Goal: Information Seeking & Learning: Learn about a topic

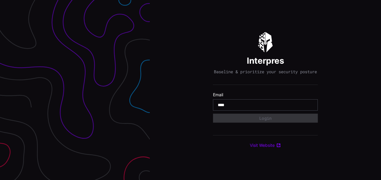
type input "**********"
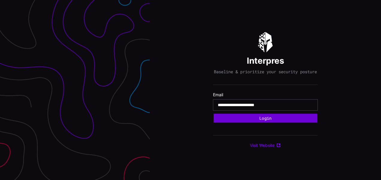
click at [260, 120] on button "Login" at bounding box center [266, 118] width 104 height 9
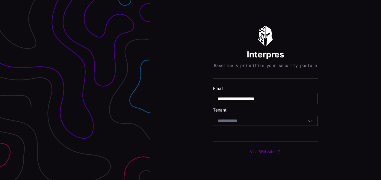
click at [229, 121] on div "Select Tenant" at bounding box center [233, 120] width 31 height 5
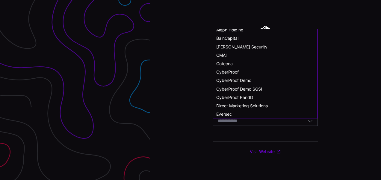
scroll to position [8, 0]
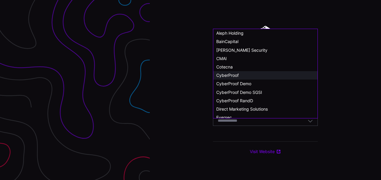
click at [234, 74] on span "CyberProof" at bounding box center [227, 75] width 22 height 5
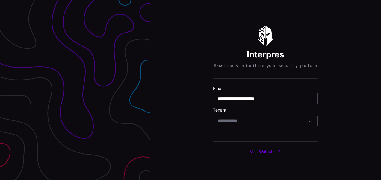
click at [244, 122] on div "Select Tenant" at bounding box center [263, 120] width 90 height 5
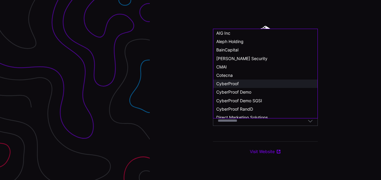
click at [232, 80] on div "CyberProof" at bounding box center [265, 84] width 104 height 8
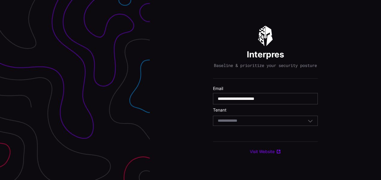
click at [292, 124] on div "Select Tenant" at bounding box center [263, 120] width 90 height 5
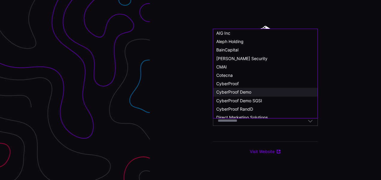
click at [244, 91] on span "CyberProof Demo" at bounding box center [233, 92] width 35 height 5
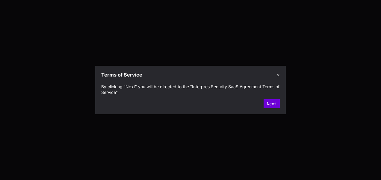
click at [274, 106] on button "Next" at bounding box center [272, 103] width 16 height 9
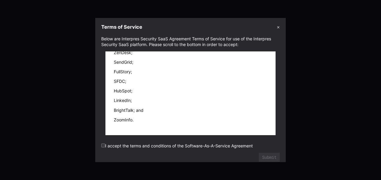
scroll to position [12358, 0]
click at [105, 144] on label "I accept the terms and conditions of the Software-As-A-Service Agreement" at bounding box center [177, 146] width 152 height 5
click at [259, 157] on button "Submit" at bounding box center [269, 157] width 21 height 9
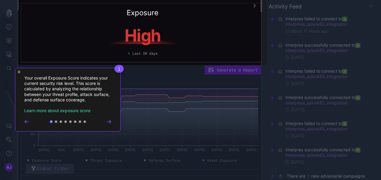
click at [110, 121] on icon "Go to next step" at bounding box center [109, 121] width 4 height 3
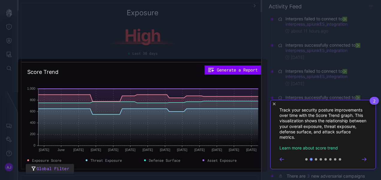
click at [274, 104] on icon "Close Tour" at bounding box center [274, 104] width 3 height 3
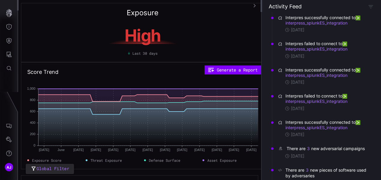
scroll to position [0, 0]
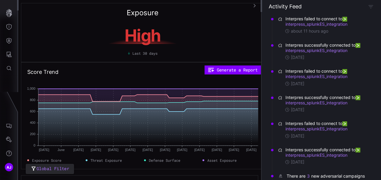
click at [239, 19] on div "Exposure High Last 30 days" at bounding box center [142, 32] width 243 height 59
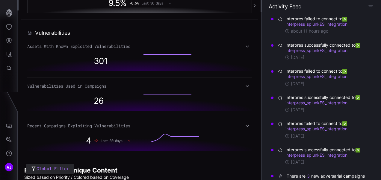
scroll to position [430, 0]
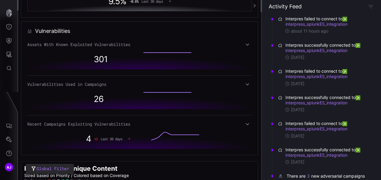
click at [245, 44] on icon at bounding box center [247, 44] width 4 height 5
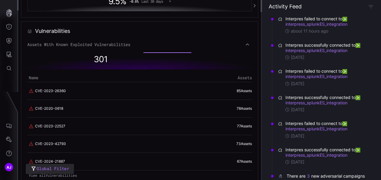
click at [245, 44] on icon at bounding box center [247, 44] width 4 height 5
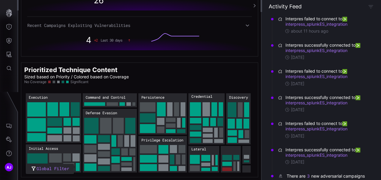
scroll to position [531, 0]
click at [38, 105] on rect "Execution → Execution:PowerShell: 100" at bounding box center [36, 109] width 19 height 14
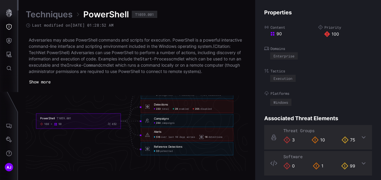
scroll to position [1313, 340]
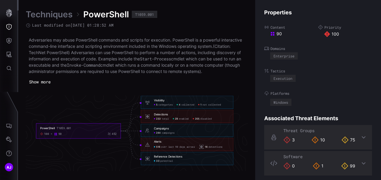
click at [191, 99] on h6 "Visibility" at bounding box center [191, 101] width 75 height 4
click at [163, 103] on span "categories" at bounding box center [166, 104] width 14 height 3
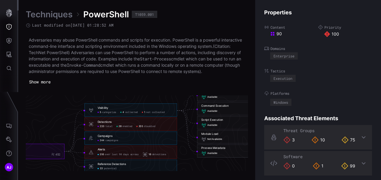
click at [150, 125] on span "disabled" at bounding box center [149, 126] width 11 height 3
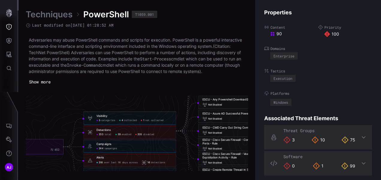
click at [31, 146] on div "PowerShell T1059.001 100 90 452" at bounding box center [21, 147] width 76 height 9
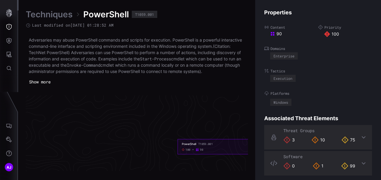
scroll to position [1313, 137]
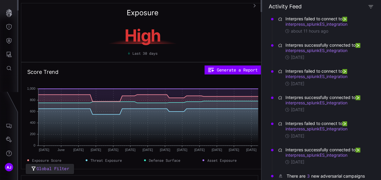
click at [372, 4] on icon "button" at bounding box center [370, 6] width 5 height 5
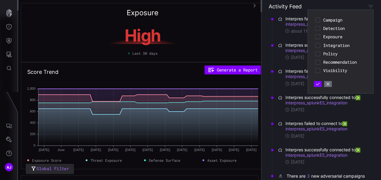
click at [338, 62] on span "Recommendation" at bounding box center [344, 62] width 43 height 5
click at [317, 85] on icon "button" at bounding box center [318, 84] width 4 height 4
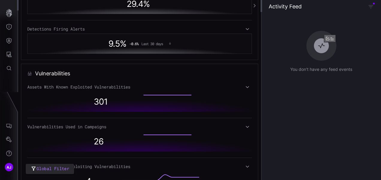
scroll to position [390, 0]
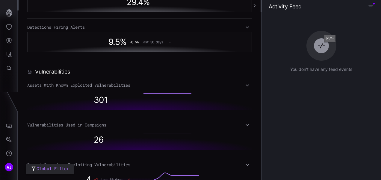
click at [249, 86] on div "Assets With Known Exploited Vulnerabilities" at bounding box center [139, 85] width 225 height 5
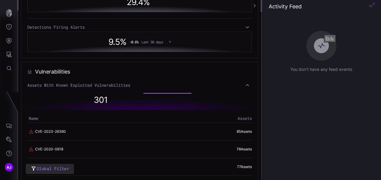
click at [245, 85] on icon at bounding box center [247, 85] width 4 height 5
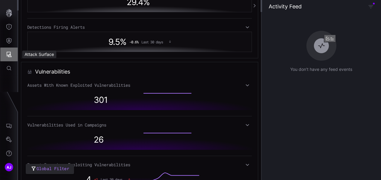
click at [10, 55] on icon "Attack Surface" at bounding box center [9, 54] width 5 height 5
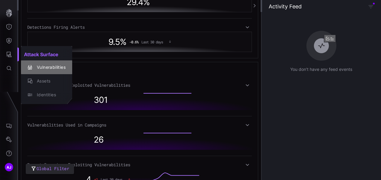
click at [38, 68] on div "Vulnerabilities" at bounding box center [50, 67] width 32 height 7
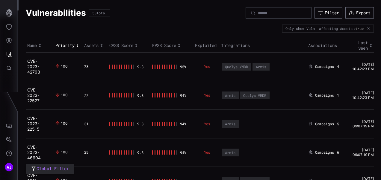
click at [337, 65] on span "4" at bounding box center [338, 66] width 2 height 5
click at [333, 67] on div "Campaigns 4" at bounding box center [325, 66] width 34 height 5
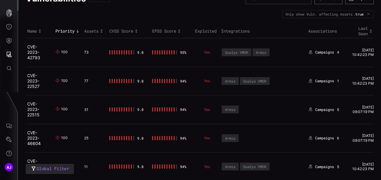
scroll to position [8, 0]
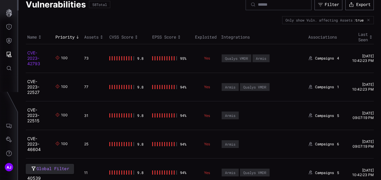
click at [33, 53] on link "CVE-2023-42793" at bounding box center [33, 58] width 13 height 16
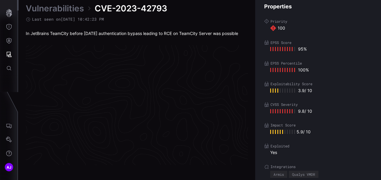
scroll to position [1291, 340]
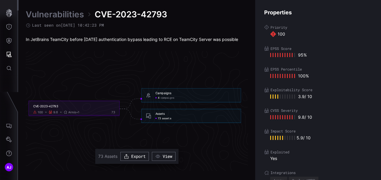
click at [163, 117] on span "assets" at bounding box center [166, 118] width 9 height 3
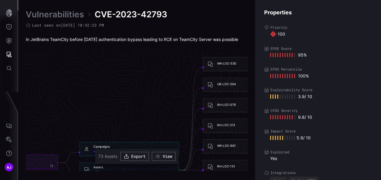
scroll to position [1221, 340]
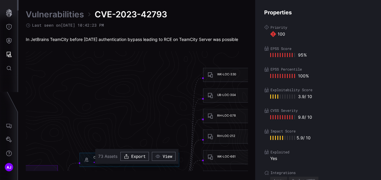
click at [219, 72] on div "WK-LOC-330" at bounding box center [253, 75] width 100 height 14
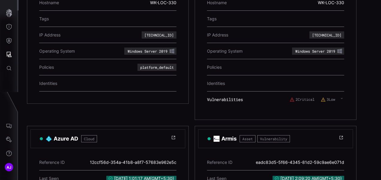
scroll to position [180, 0]
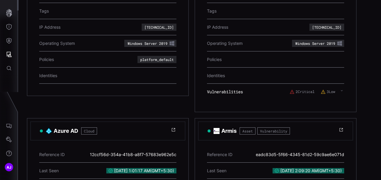
click at [305, 91] on label "2 Critical" at bounding box center [302, 92] width 25 height 5
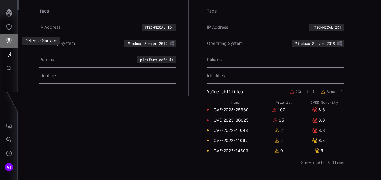
click at [13, 39] on button "Defense Surface" at bounding box center [8, 41] width 17 height 14
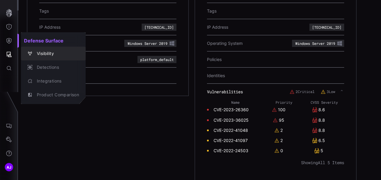
click at [60, 52] on div "Visibility" at bounding box center [56, 53] width 45 height 7
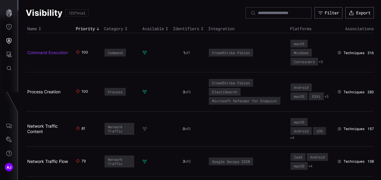
click at [38, 52] on link "Command Execution" at bounding box center [47, 52] width 40 height 5
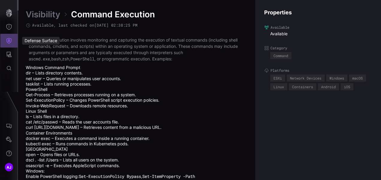
click at [10, 39] on icon "Defense Surface" at bounding box center [9, 41] width 6 height 6
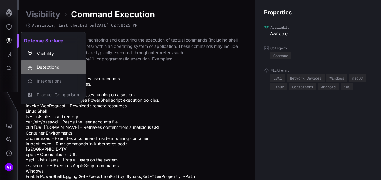
click at [49, 68] on div "Detections" at bounding box center [56, 67] width 45 height 7
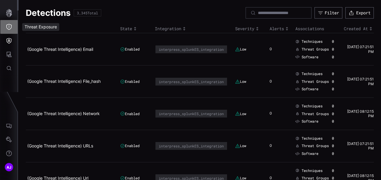
click at [9, 28] on icon "Threat Exposure" at bounding box center [8, 27] width 5 height 6
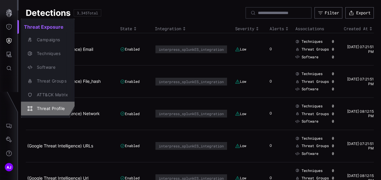
click at [60, 108] on div "Threat Profile" at bounding box center [51, 108] width 34 height 7
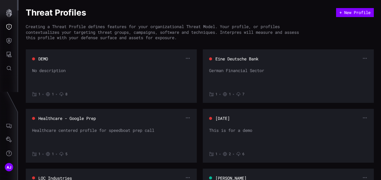
click at [286, 75] on div "German Financial Sector" at bounding box center [288, 77] width 159 height 18
click at [235, 57] on button "Eine Deutsche Bank" at bounding box center [237, 59] width 44 height 6
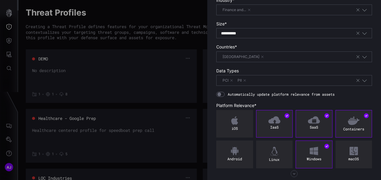
scroll to position [146, 0]
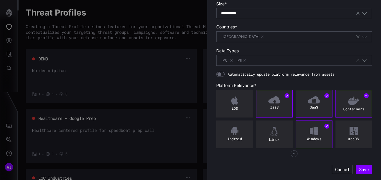
click at [159, 83] on div at bounding box center [190, 90] width 381 height 180
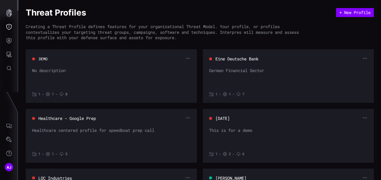
click at [39, 58] on button "DEMO" at bounding box center [43, 58] width 9 height 5
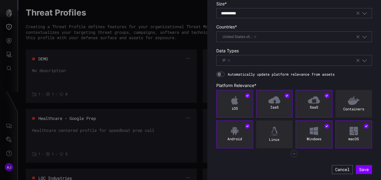
click at [296, 154] on button "button" at bounding box center [294, 154] width 14 height 11
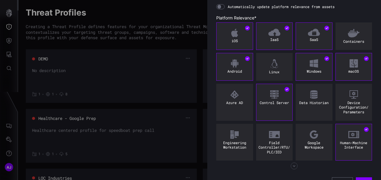
scroll to position [225, 0]
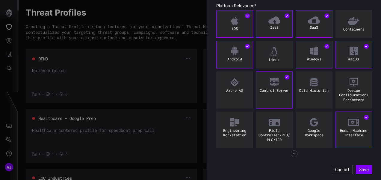
click at [137, 75] on div at bounding box center [190, 90] width 381 height 180
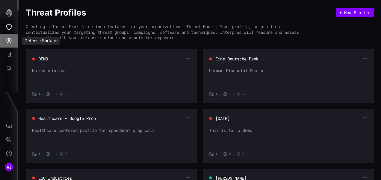
click at [13, 44] on button "Defense Surface" at bounding box center [8, 41] width 17 height 14
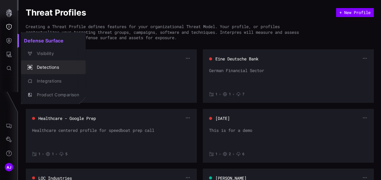
click at [47, 67] on div "Detections" at bounding box center [56, 67] width 45 height 7
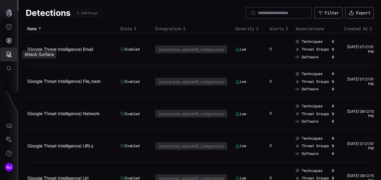
click at [8, 52] on icon "Attack Surface" at bounding box center [9, 55] width 6 height 6
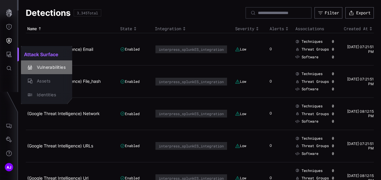
click at [57, 68] on div "Vulnerabilities" at bounding box center [50, 67] width 32 height 7
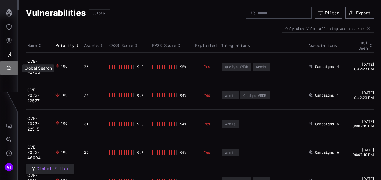
click at [11, 63] on button "Global Search" at bounding box center [8, 68] width 17 height 14
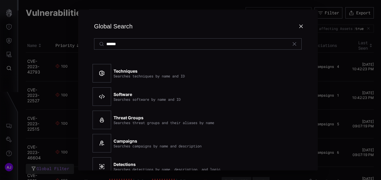
type input "******"
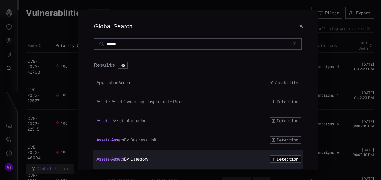
click at [138, 154] on div "Assets - Assets By Category Detection" at bounding box center [198, 159] width 211 height 19
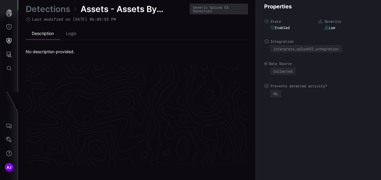
scroll to position [1300, 340]
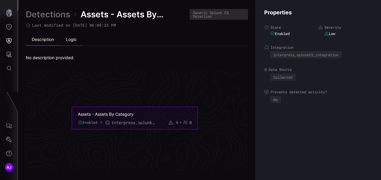
click at [74, 34] on li "Logic" at bounding box center [71, 40] width 23 height 12
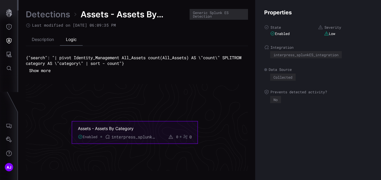
click at [73, 38] on li "Logic" at bounding box center [71, 40] width 23 height 12
click at [171, 130] on div "Assets - Assets By Category" at bounding box center [130, 128] width 105 height 5
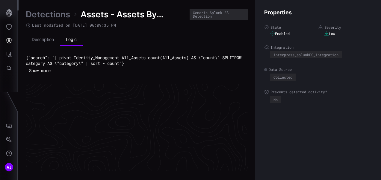
scroll to position [0, 340]
click at [8, 55] on icon "Attack Surface" at bounding box center [9, 54] width 5 height 5
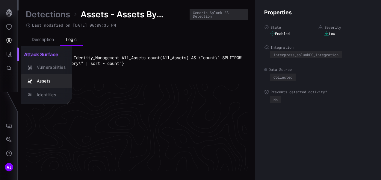
click at [50, 83] on div "Assets" at bounding box center [50, 81] width 32 height 7
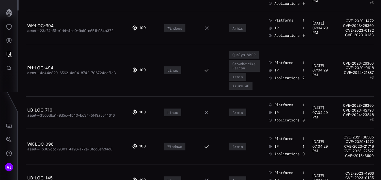
scroll to position [3568, 0]
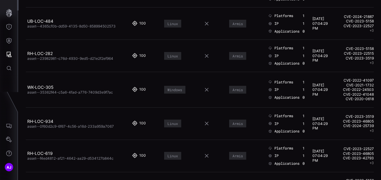
scroll to position [3496, 0]
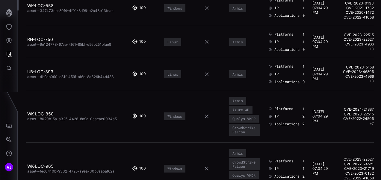
scroll to position [3568, 0]
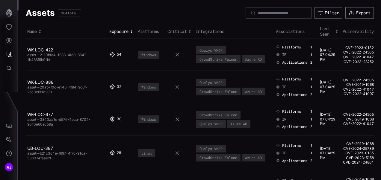
click at [112, 29] on div "Exposure" at bounding box center [121, 31] width 25 height 5
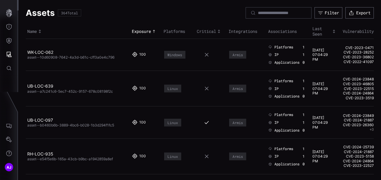
click at [142, 31] on div "Exposure" at bounding box center [146, 31] width 29 height 5
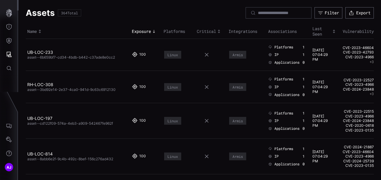
click at [142, 31] on div "Exposure" at bounding box center [146, 31] width 29 height 5
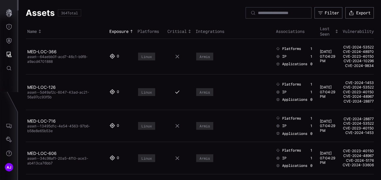
click at [117, 56] on div "0" at bounding box center [119, 56] width 5 height 5
click at [109, 56] on div "0" at bounding box center [119, 56] width 21 height 5
click at [48, 50] on link "MED-LOC-366" at bounding box center [41, 51] width 29 height 5
click at [129, 30] on icon "Toggle sort direction" at bounding box center [131, 31] width 5 height 5
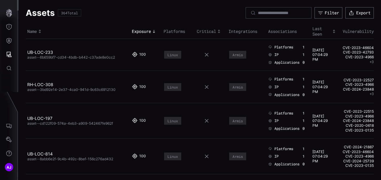
click at [139, 53] on div "100" at bounding box center [141, 54] width 5 height 5
click at [36, 51] on link "UB-LOC-233" at bounding box center [40, 52] width 26 height 5
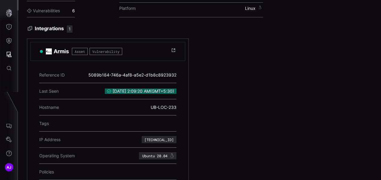
scroll to position [116, 0]
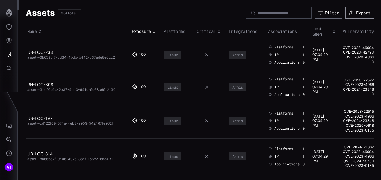
click at [356, 13] on button "Export" at bounding box center [359, 12] width 28 height 11
click at [12, 12] on icon "button" at bounding box center [9, 13] width 8 height 8
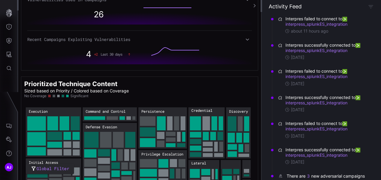
scroll to position [531, 0]
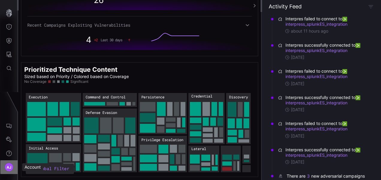
click at [7, 167] on span "AJ" at bounding box center [9, 168] width 5 height 6
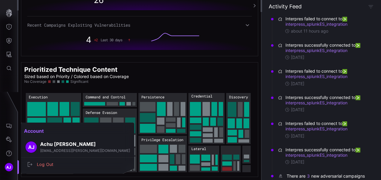
click at [11, 152] on div at bounding box center [190, 90] width 381 height 180
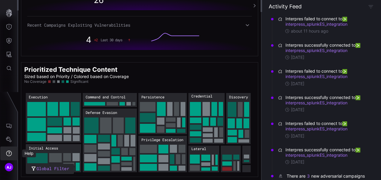
click at [8, 154] on icon "Help" at bounding box center [9, 154] width 6 height 6
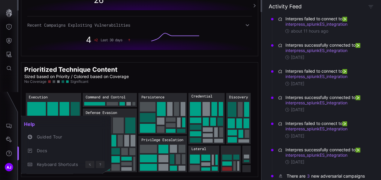
click at [9, 139] on div at bounding box center [190, 90] width 381 height 180
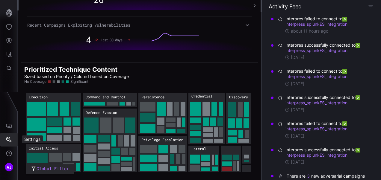
click at [5, 144] on button "Settings" at bounding box center [8, 140] width 17 height 14
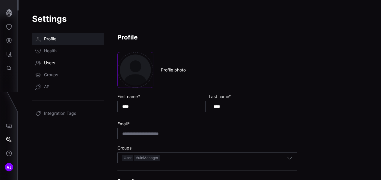
click at [51, 63] on span "Users" at bounding box center [49, 63] width 11 height 6
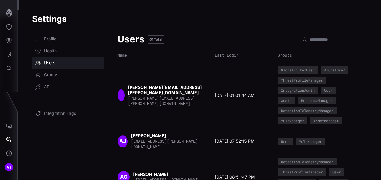
scroll to position [28, 0]
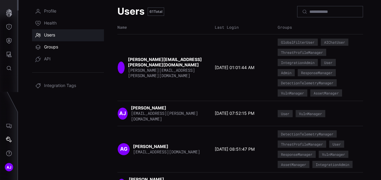
click at [62, 46] on link "Groups" at bounding box center [68, 47] width 72 height 12
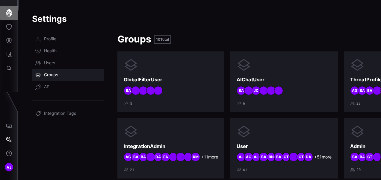
click at [8, 12] on icon "button" at bounding box center [9, 13] width 6 height 8
